Goal: Information Seeking & Learning: Check status

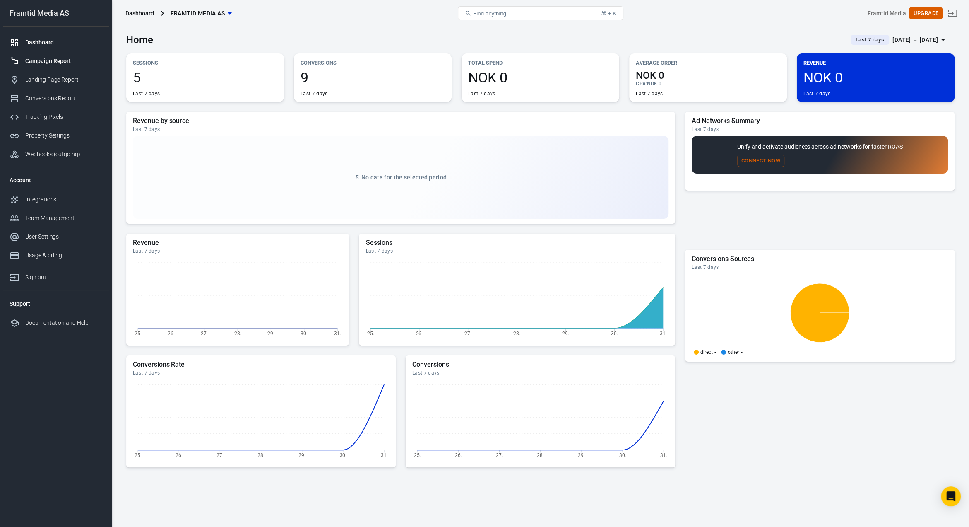
click at [51, 59] on div "Campaign Report" at bounding box center [63, 61] width 77 height 9
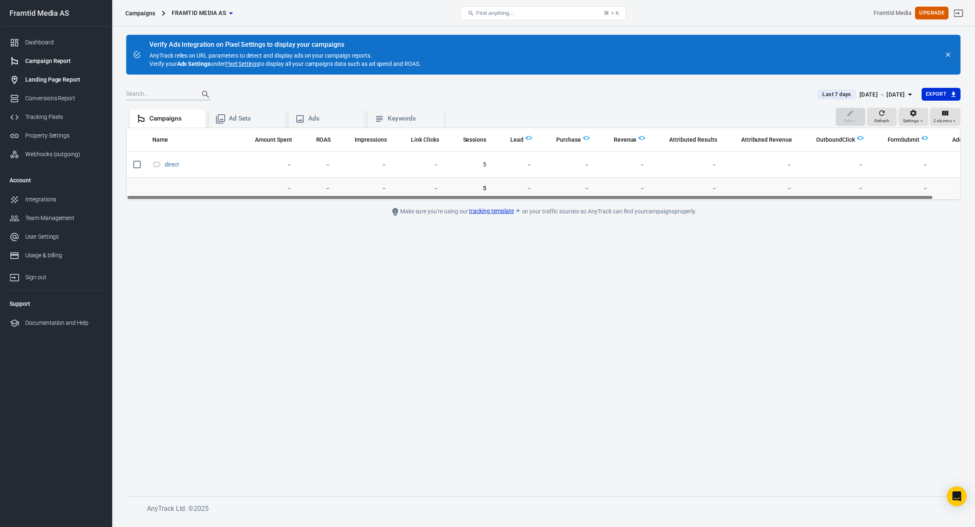
click at [52, 76] on div "Landing Page Report" at bounding box center [63, 79] width 77 height 9
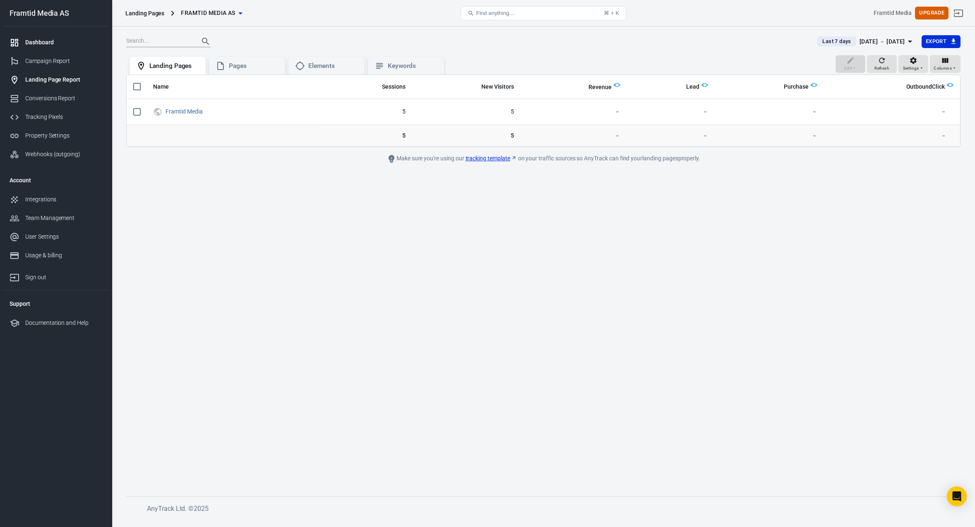
click at [47, 51] on link "Dashboard" at bounding box center [56, 42] width 106 height 19
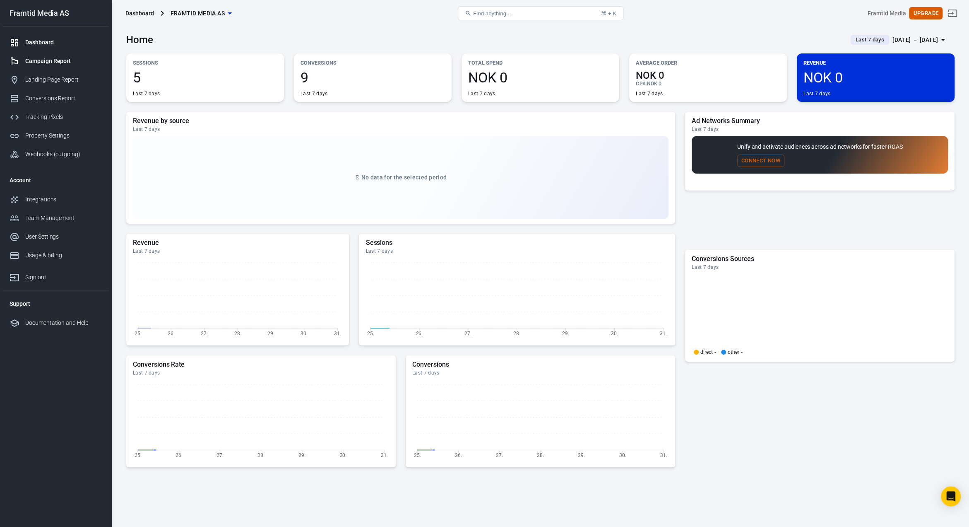
click at [46, 58] on div "Campaign Report" at bounding box center [63, 61] width 77 height 9
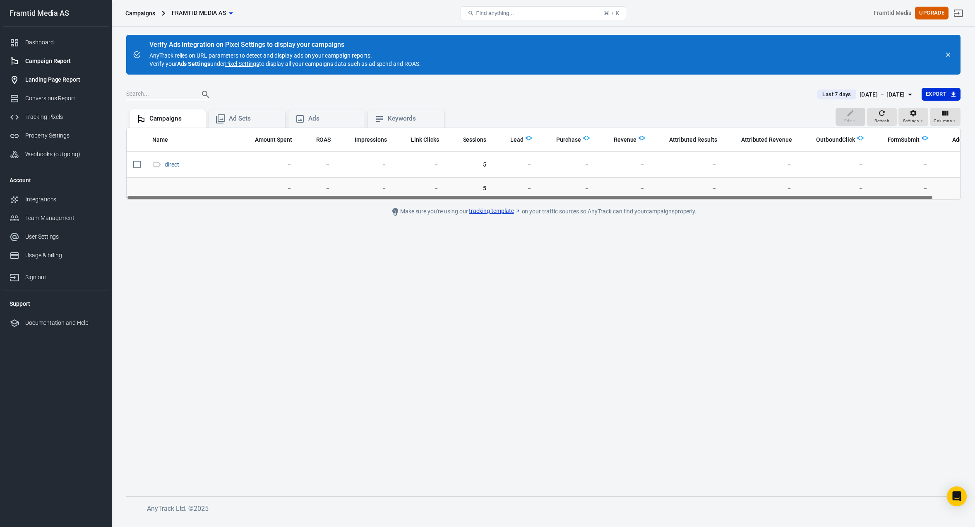
click at [51, 78] on div "Landing Page Report" at bounding box center [63, 79] width 77 height 9
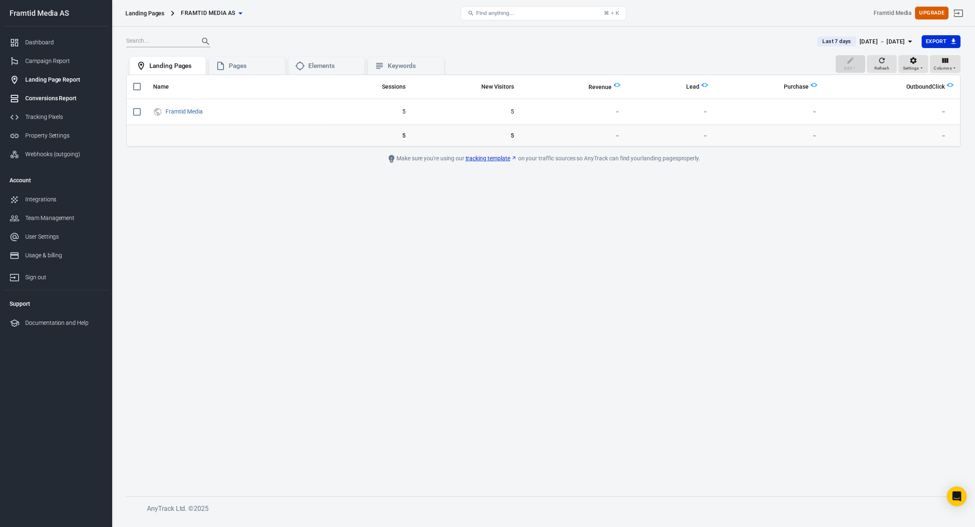
click at [52, 97] on div "Conversions Report" at bounding box center [63, 98] width 77 height 9
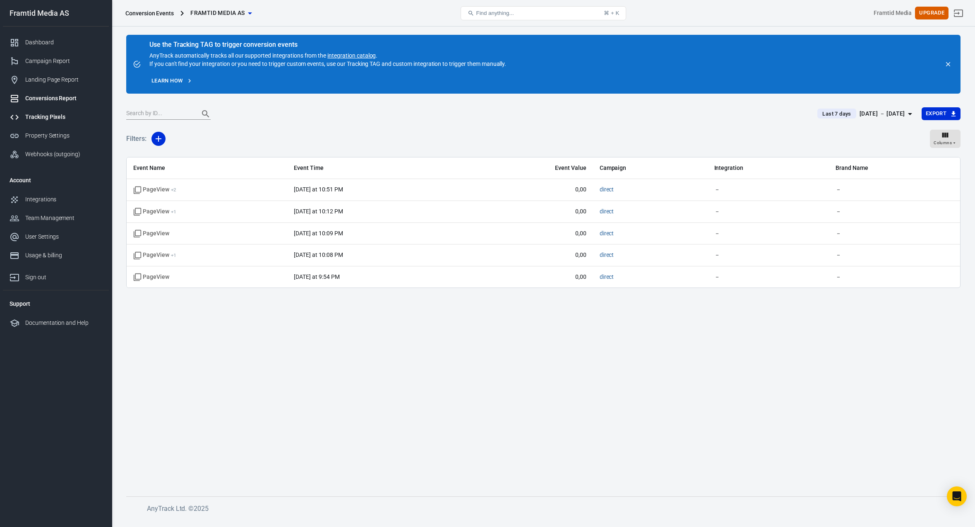
click at [48, 114] on div "Tracking Pixels" at bounding box center [63, 117] width 77 height 9
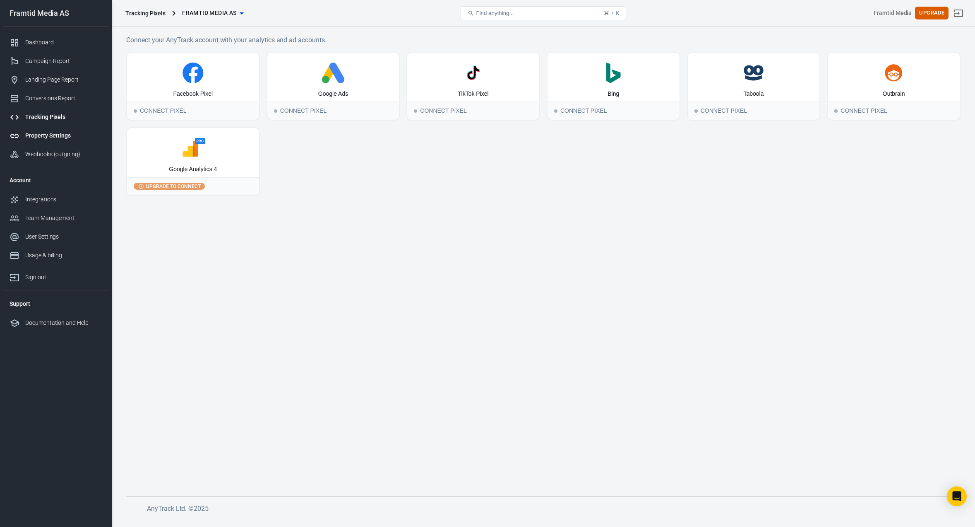
click at [63, 134] on div "Property Settings" at bounding box center [63, 135] width 77 height 9
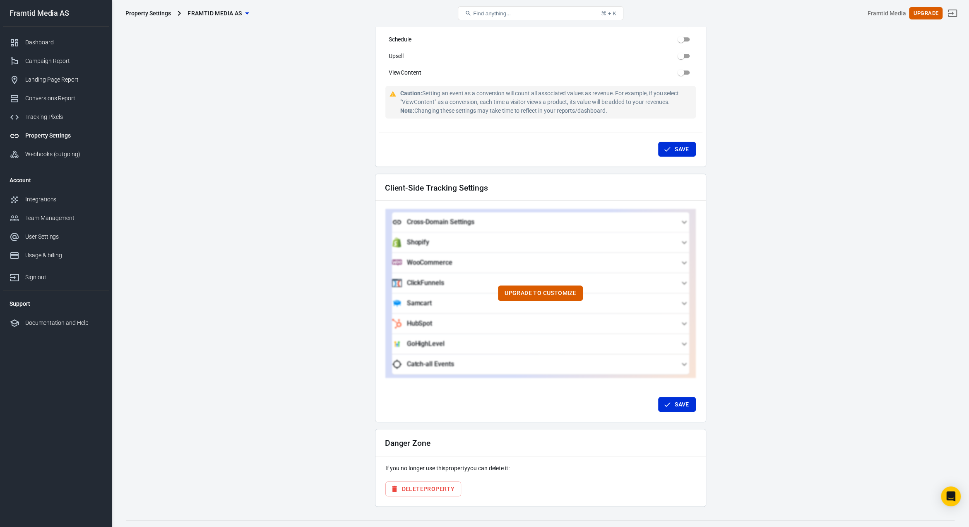
scroll to position [595, 0]
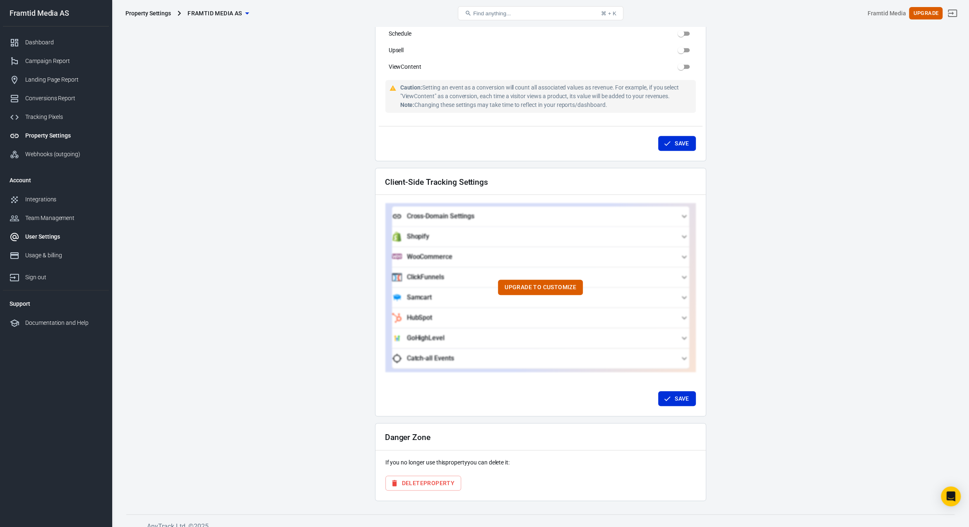
click at [53, 241] on div "User Settings" at bounding box center [63, 236] width 77 height 9
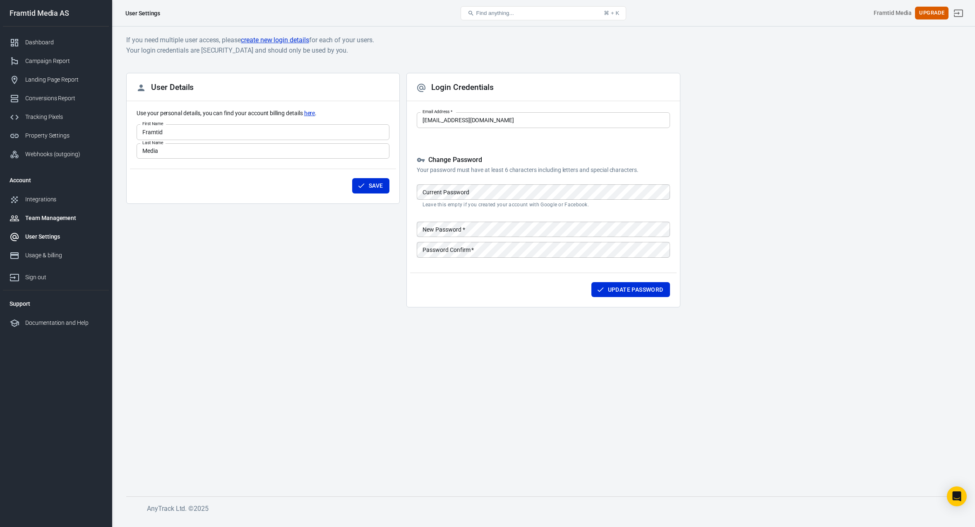
click at [55, 217] on div "Team Management" at bounding box center [63, 218] width 77 height 9
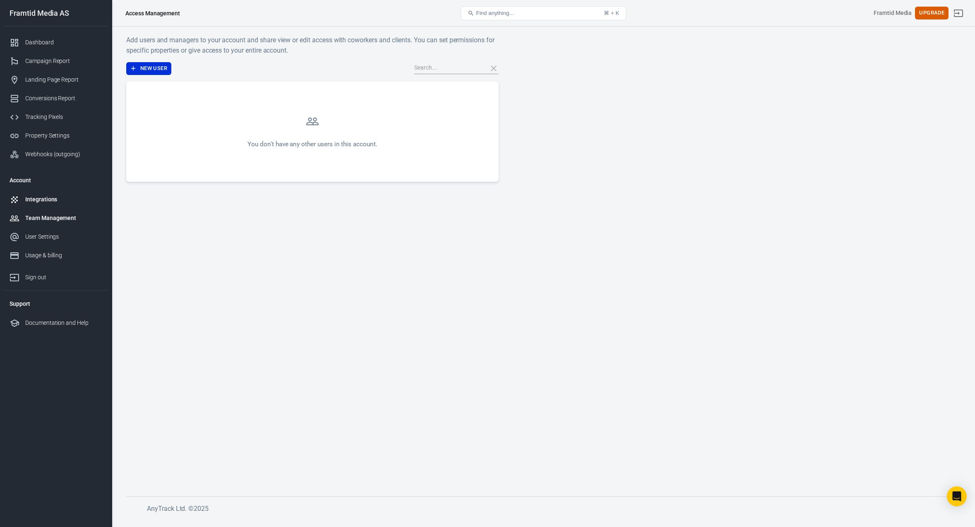
click at [46, 200] on div "Integrations" at bounding box center [63, 199] width 77 height 9
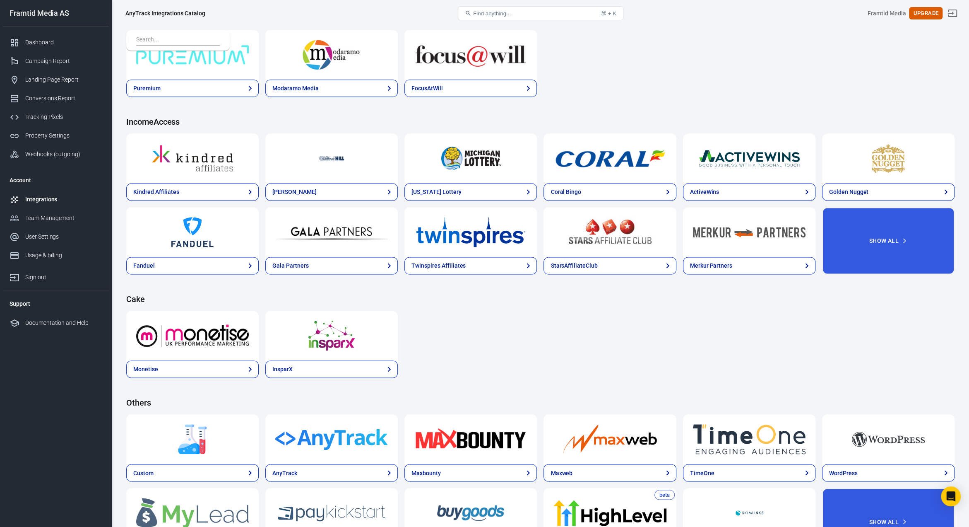
scroll to position [1052, 0]
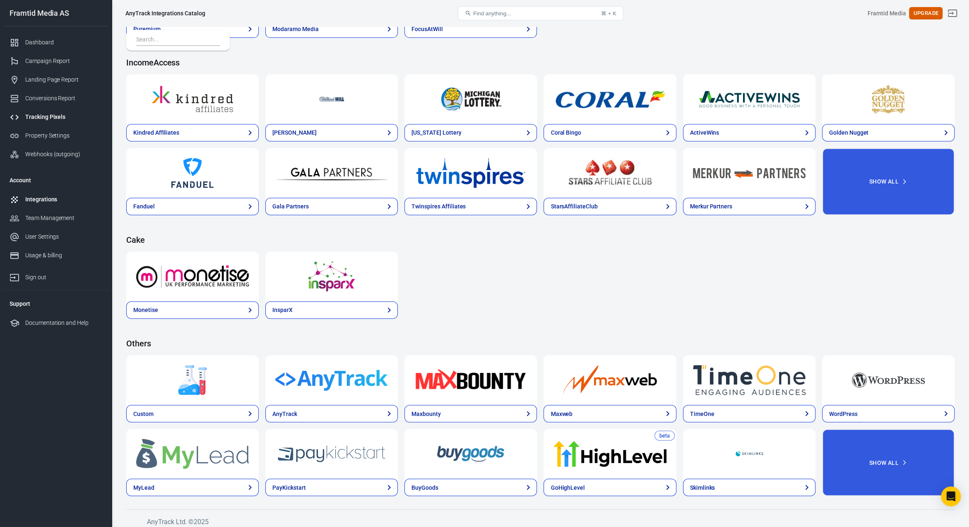
click at [51, 116] on div "Tracking Pixels" at bounding box center [63, 117] width 77 height 9
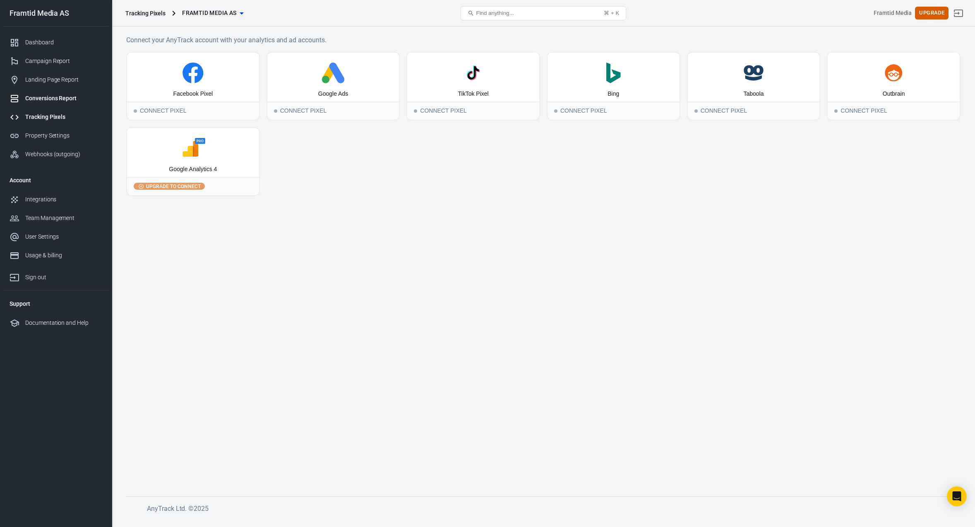
click at [52, 97] on div "Conversions Report" at bounding box center [63, 98] width 77 height 9
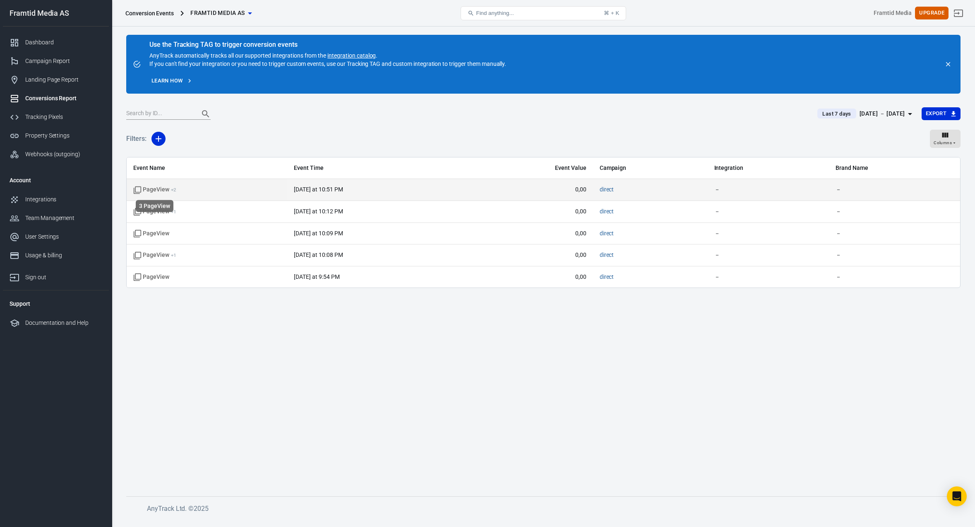
click at [159, 190] on span "PageView + 2" at bounding box center [154, 189] width 43 height 8
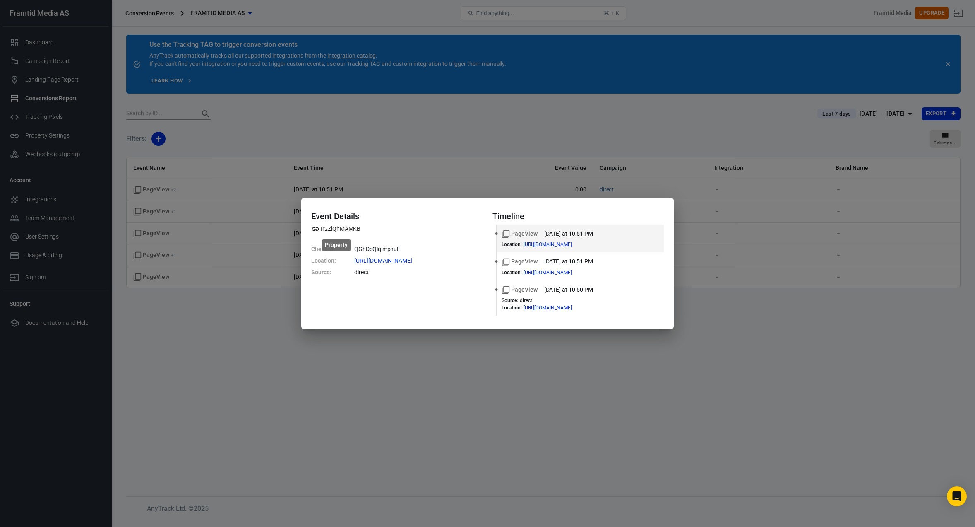
click at [318, 228] on icon "Property" at bounding box center [315, 228] width 7 height 3
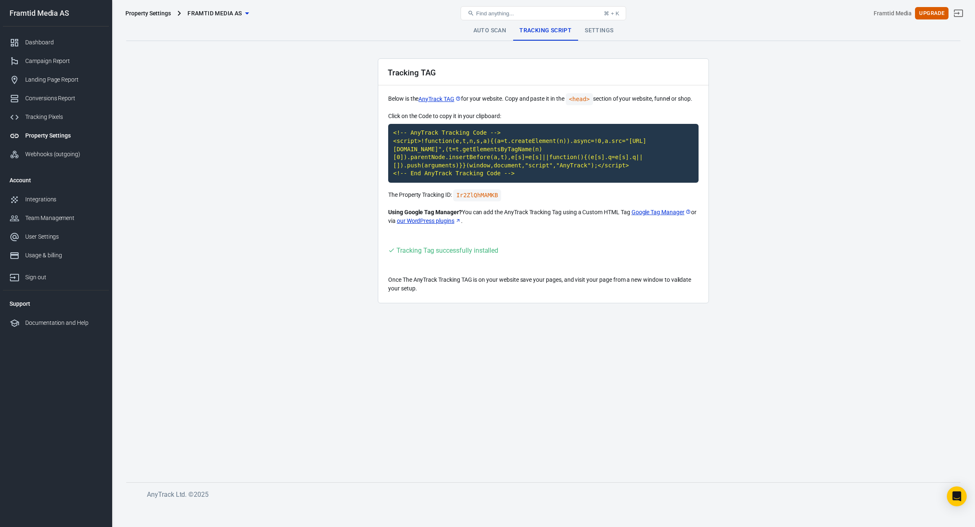
click at [600, 27] on link "Settings" at bounding box center [599, 31] width 42 height 20
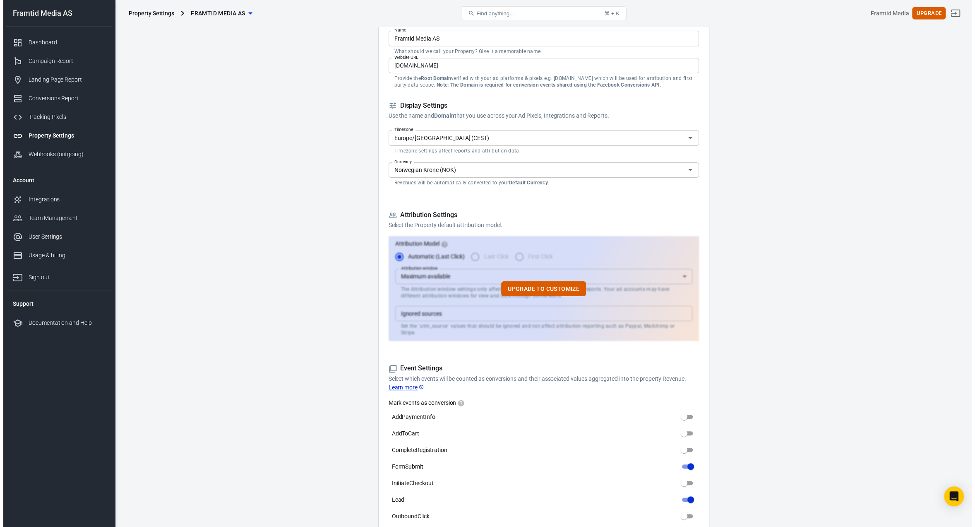
scroll to position [83, 0]
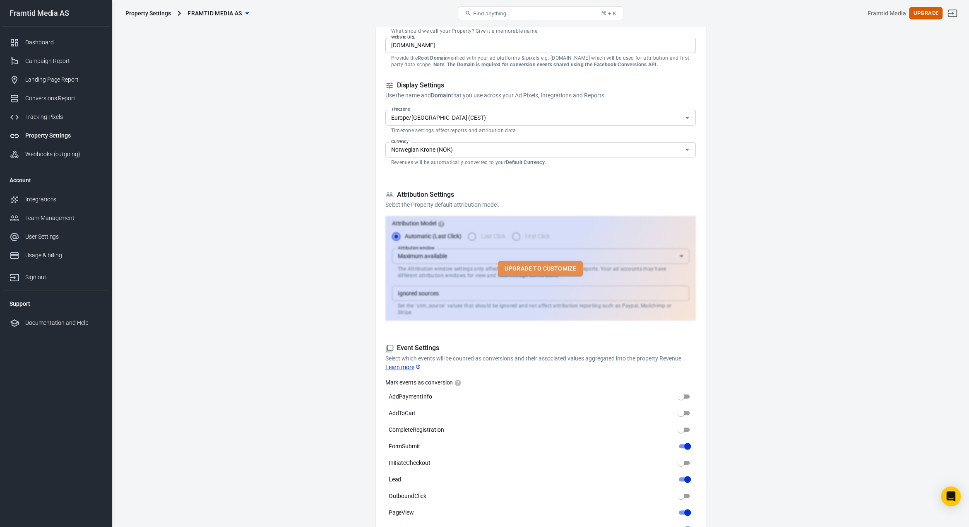
click at [553, 264] on button "Upgrade to customize" at bounding box center [540, 268] width 85 height 15
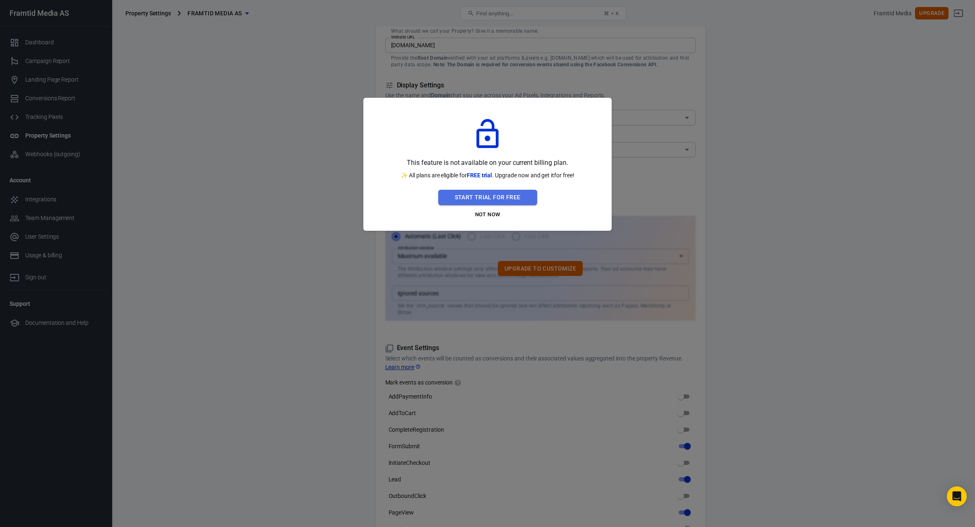
click at [484, 199] on button "Start Trial For Free" at bounding box center [487, 197] width 99 height 15
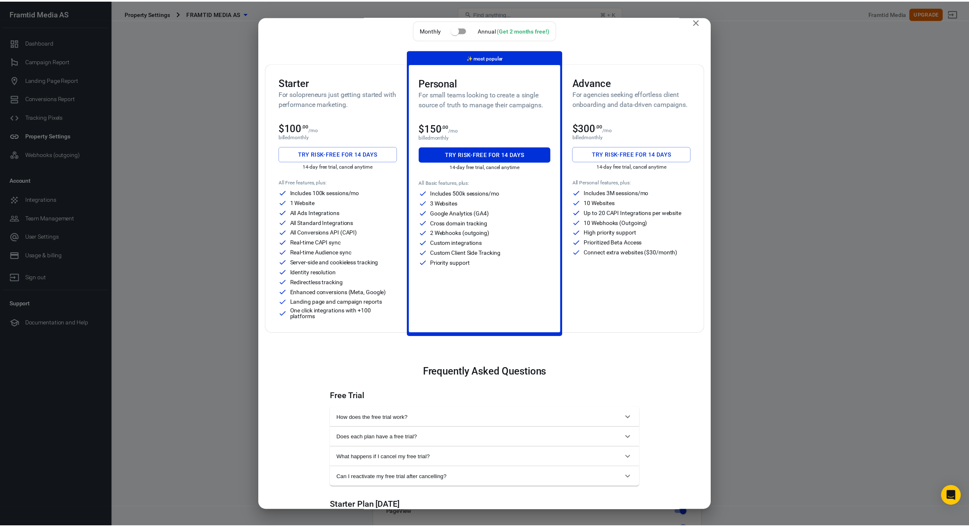
scroll to position [0, 0]
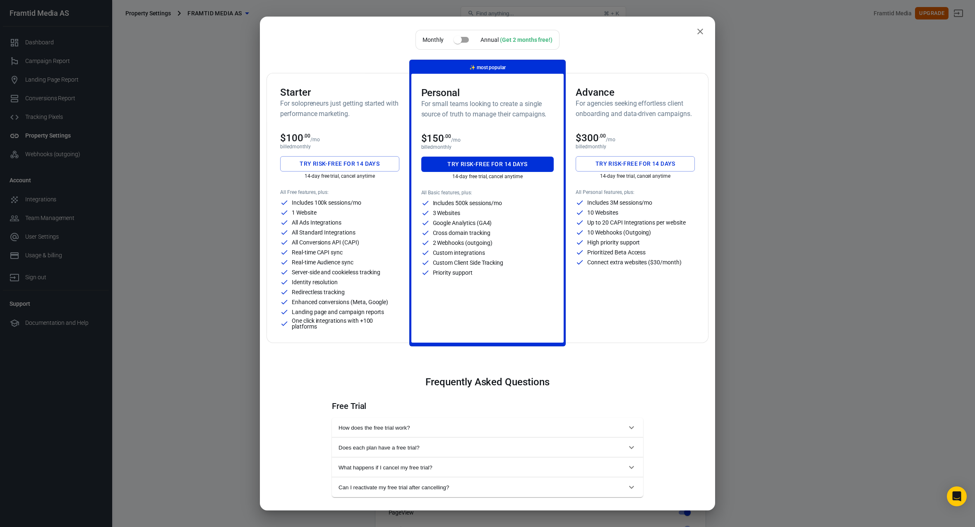
click at [234, 223] on div "Monthly Annual (Get 2 months free!) Starter For solopreneurs just getting start…" at bounding box center [487, 263] width 975 height 527
click at [461, 41] on input "checkbox" at bounding box center [457, 40] width 47 height 16
checkbox input "true"
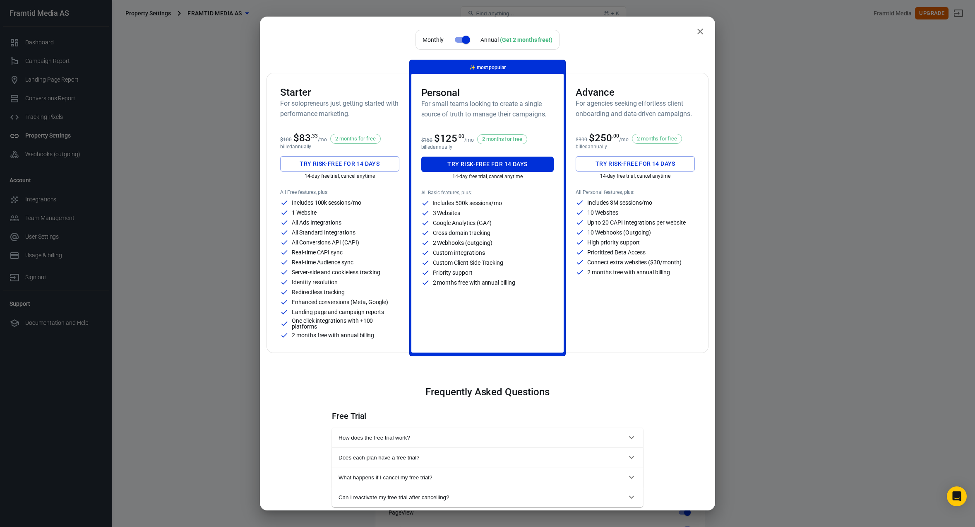
click at [610, 211] on p "10 Websites" at bounding box center [603, 213] width 31 height 6
click at [696, 36] on icon "close" at bounding box center [701, 31] width 10 height 10
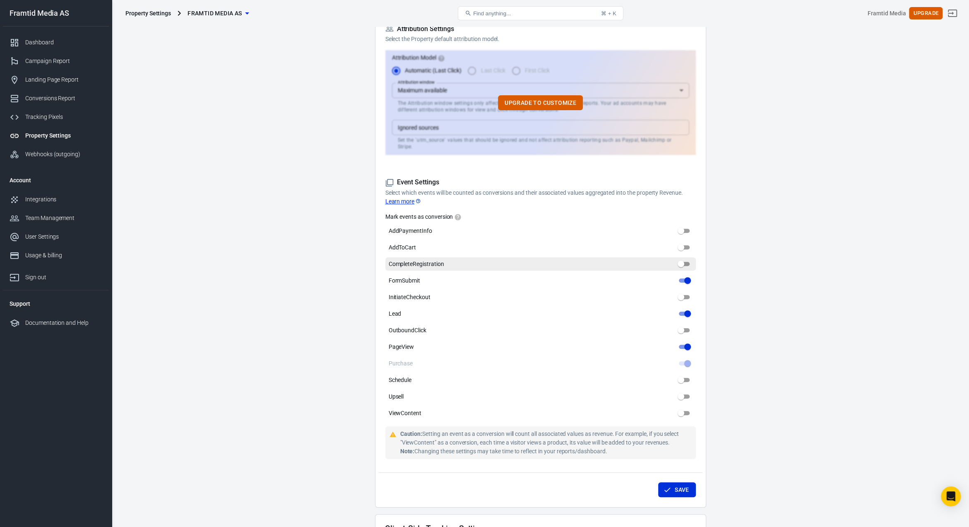
scroll to position [248, 0]
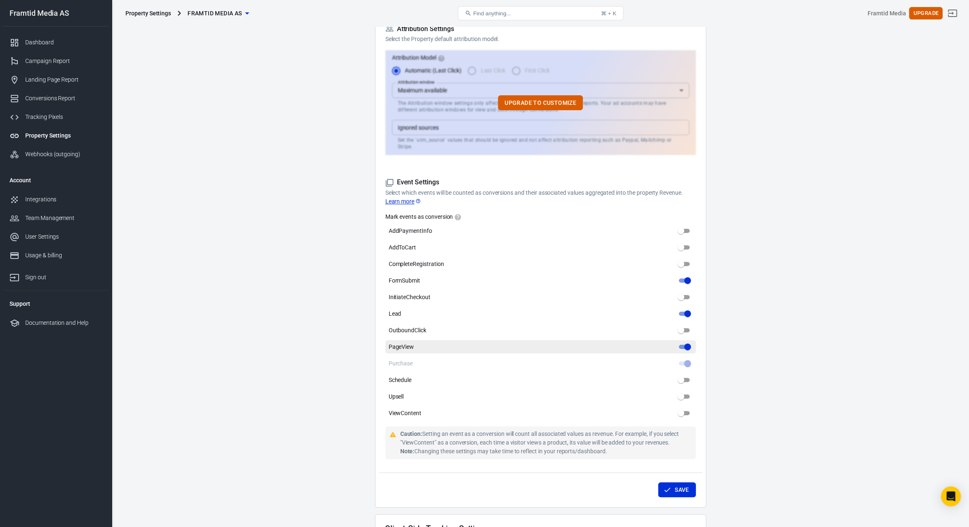
click at [678, 342] on input "PageView" at bounding box center [688, 347] width 30 height 10
checkbox input "false"
click at [687, 485] on button "Save" at bounding box center [677, 489] width 38 height 15
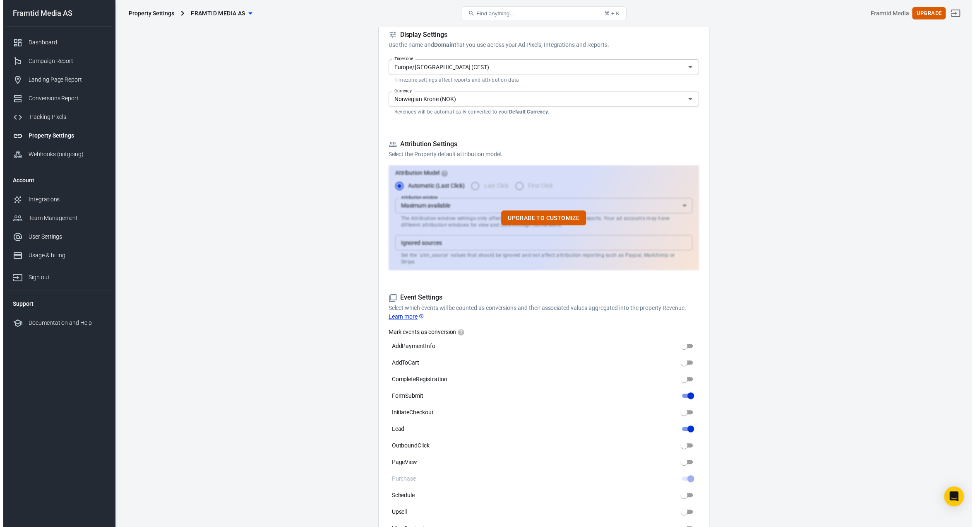
scroll to position [0, 0]
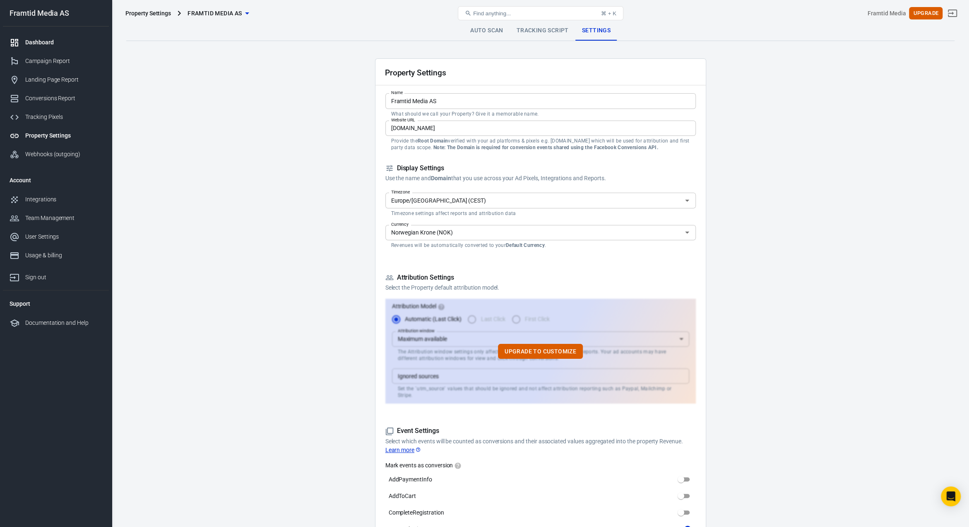
click at [41, 39] on div "Dashboard" at bounding box center [63, 42] width 77 height 9
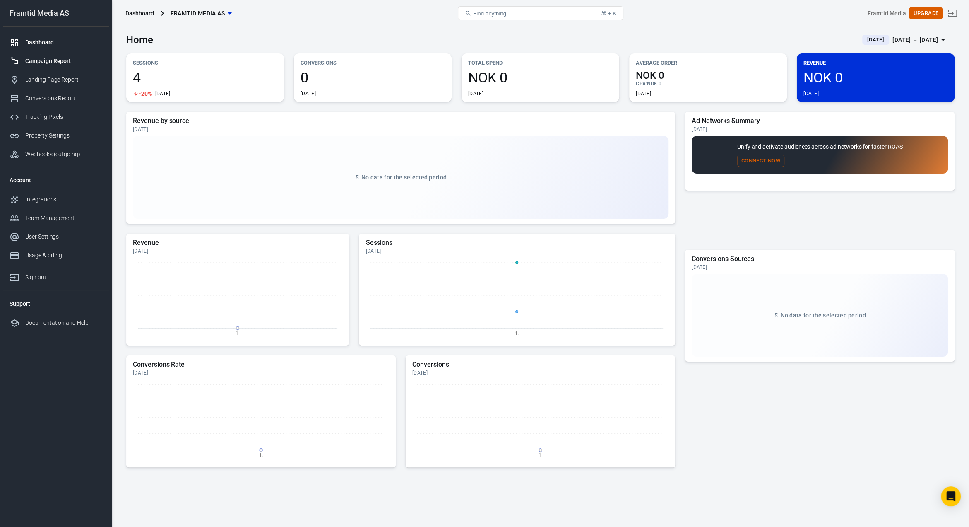
click at [45, 66] on link "Campaign Report" at bounding box center [56, 61] width 106 height 19
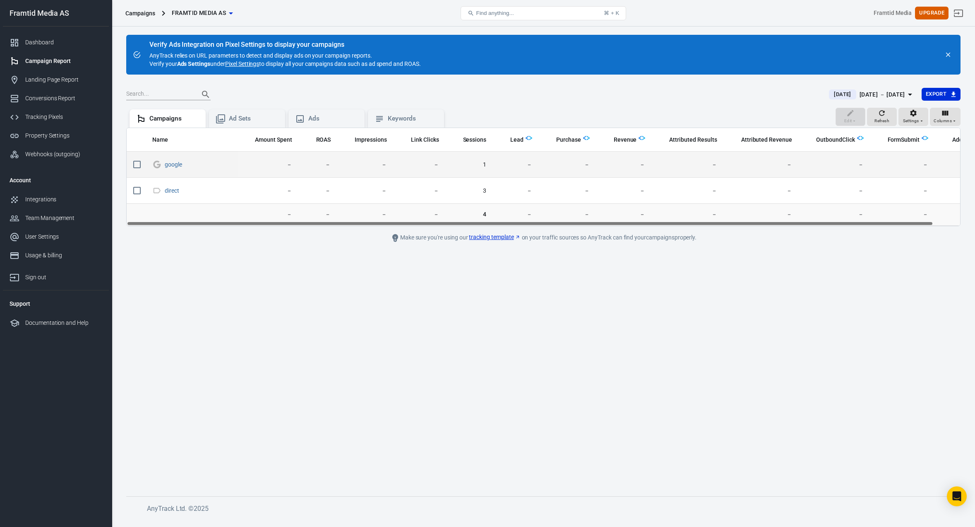
drag, startPoint x: 483, startPoint y: 163, endPoint x: 473, endPoint y: 164, distance: 10.5
click at [473, 164] on span "1" at bounding box center [470, 165] width 34 height 8
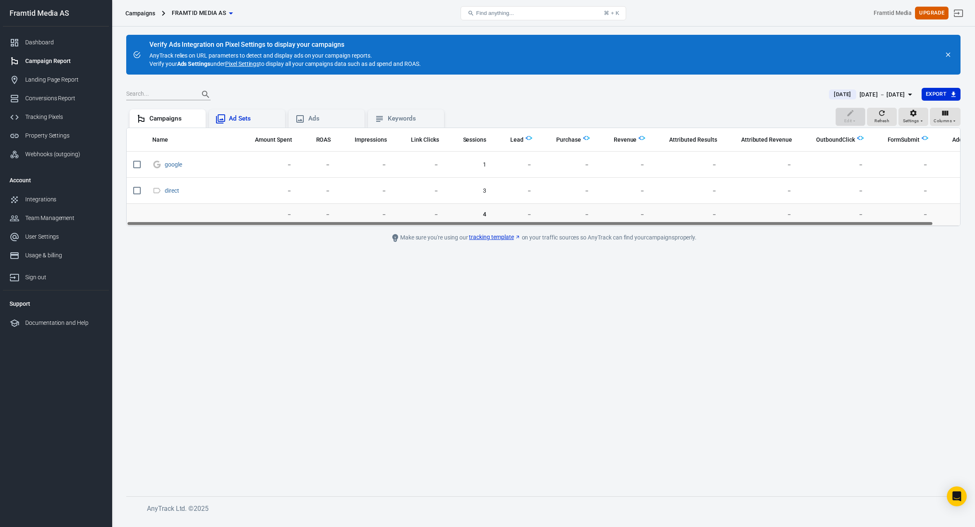
click at [246, 118] on div "Ad Sets" at bounding box center [254, 118] width 50 height 9
click at [318, 118] on div "Ads" at bounding box center [333, 118] width 50 height 9
click at [405, 120] on div "Keywords" at bounding box center [413, 118] width 50 height 9
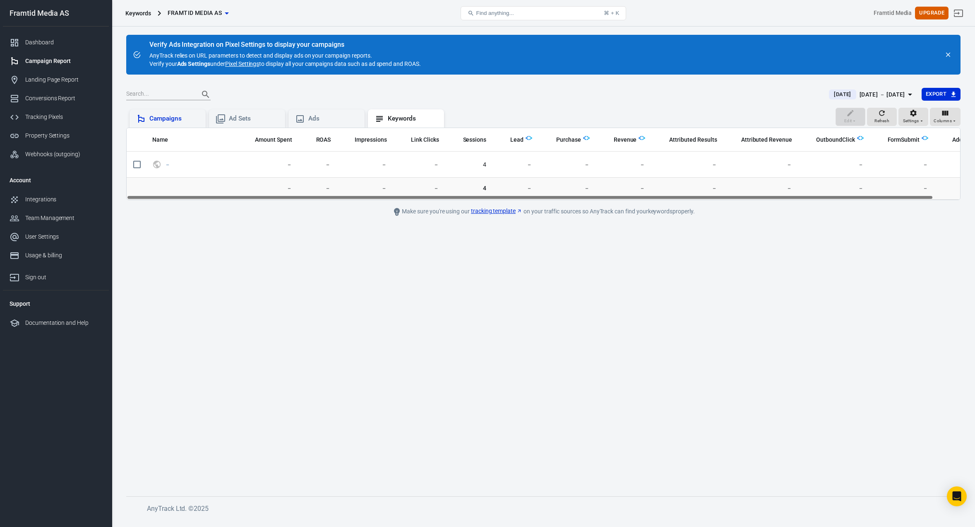
click at [190, 123] on div "Campaigns" at bounding box center [167, 119] width 63 height 10
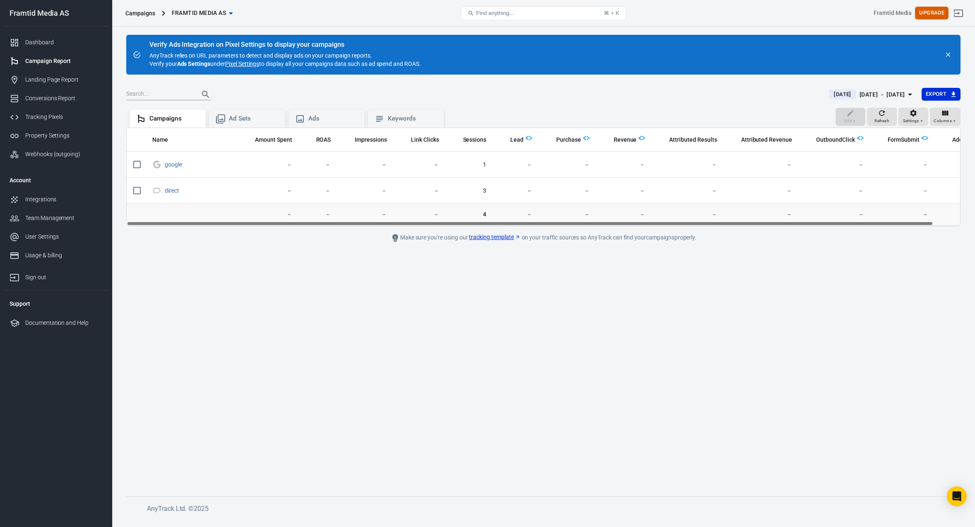
click at [357, 26] on div "Campaigns Framtid Media AS Find anything... ⌘ + K Framtid Media Upgrade" at bounding box center [543, 13] width 863 height 26
click at [243, 64] on link "Pixel Settings" at bounding box center [242, 64] width 34 height 8
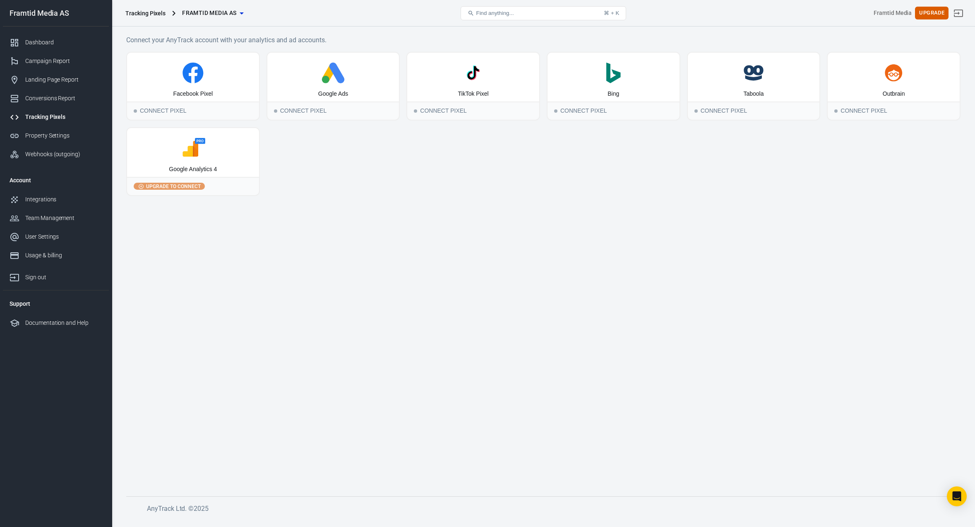
click at [43, 115] on div "Tracking Pixels" at bounding box center [63, 117] width 77 height 9
click at [46, 98] on div "Conversions Report" at bounding box center [63, 98] width 77 height 9
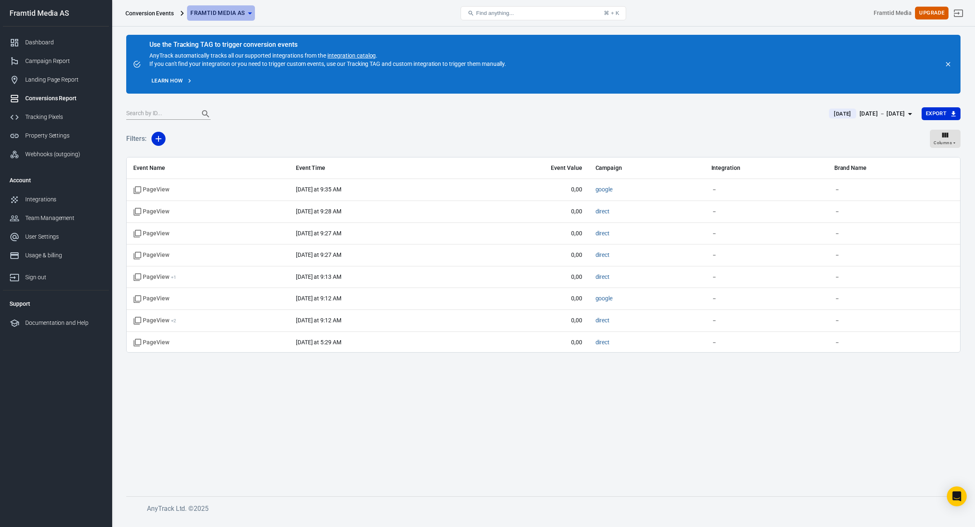
click at [248, 10] on icon "button" at bounding box center [250, 13] width 10 height 10
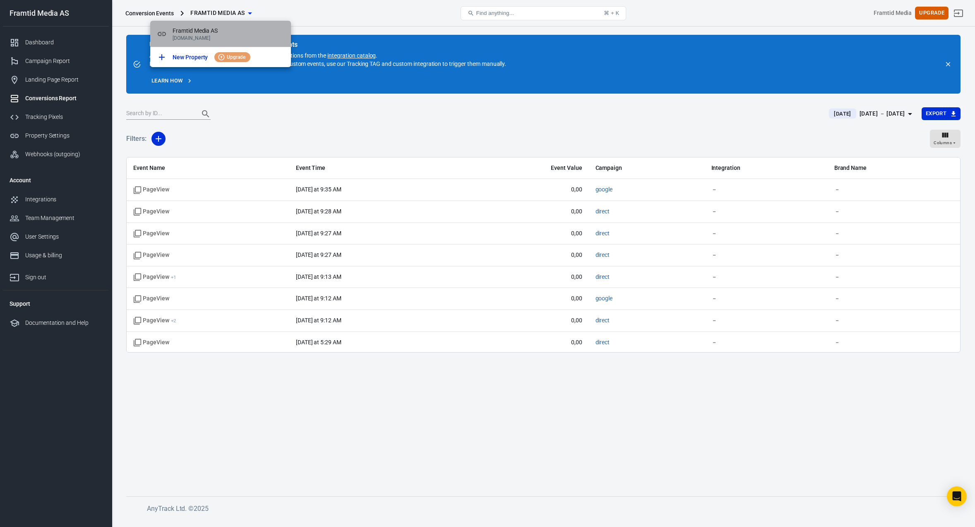
click at [201, 31] on span "Framtid Media AS" at bounding box center [229, 30] width 112 height 9
click at [689, 121] on div at bounding box center [487, 263] width 975 height 527
